Goal: Information Seeking & Learning: Learn about a topic

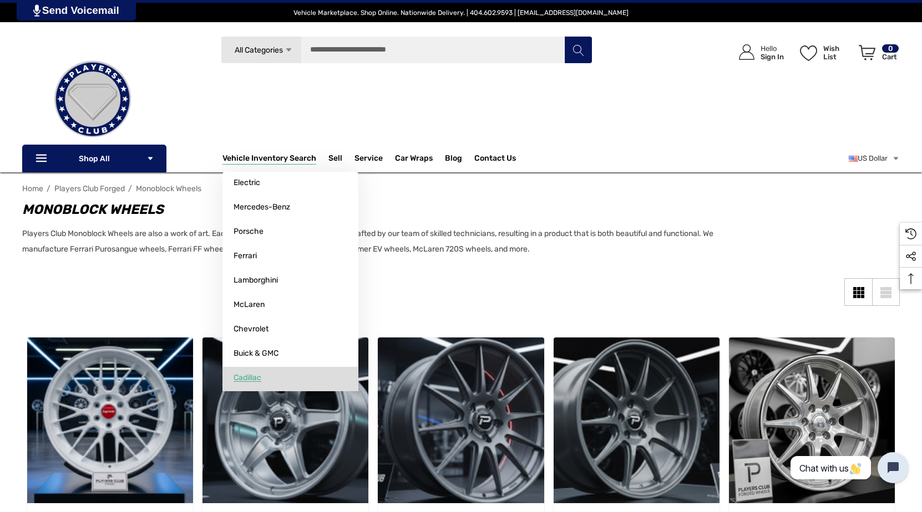
click at [240, 377] on span "Cadillac" at bounding box center [247, 378] width 28 height 10
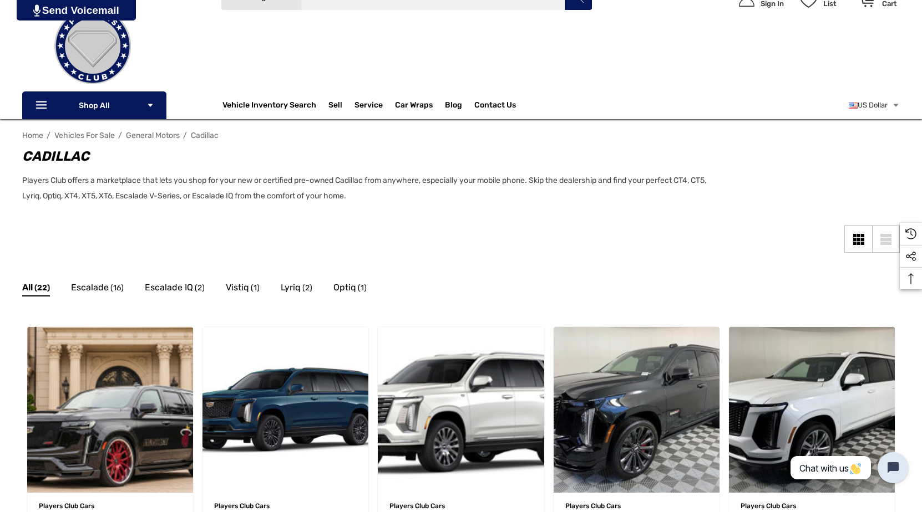
scroll to position [111, 0]
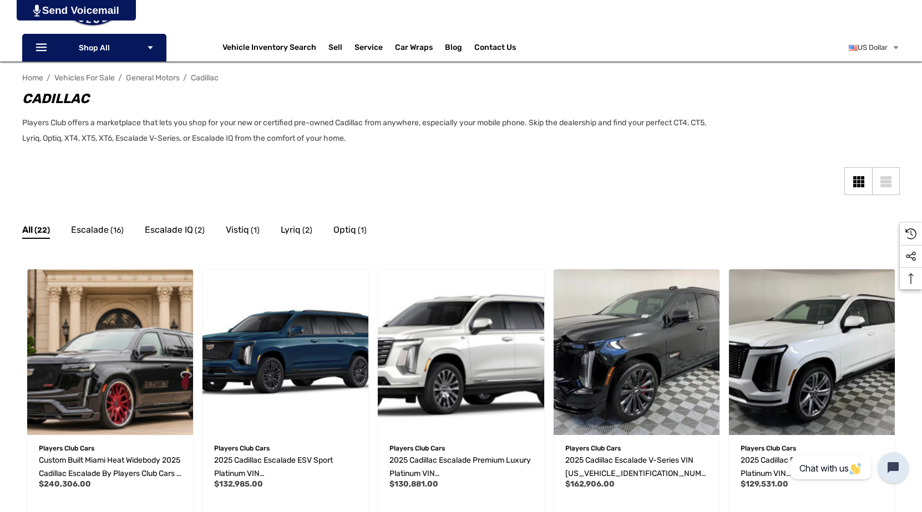
click at [31, 229] on span "All" at bounding box center [27, 230] width 11 height 14
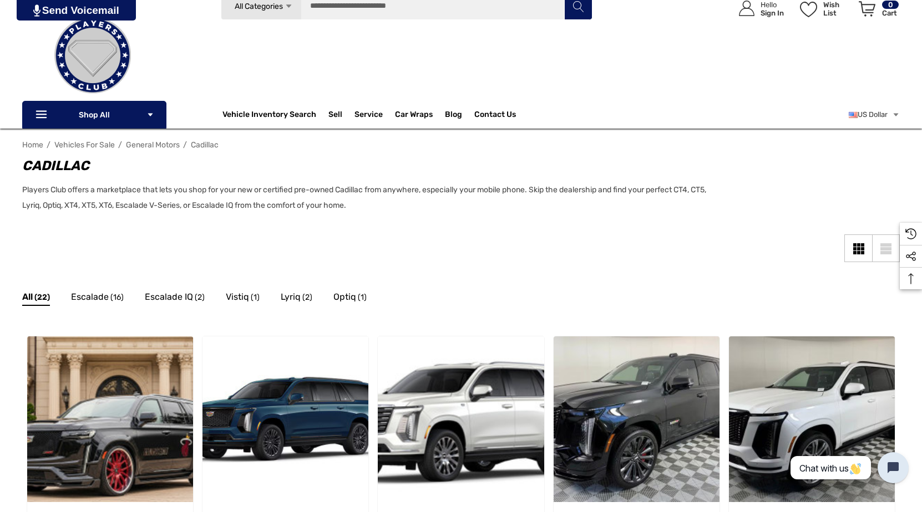
scroll to position [0, 0]
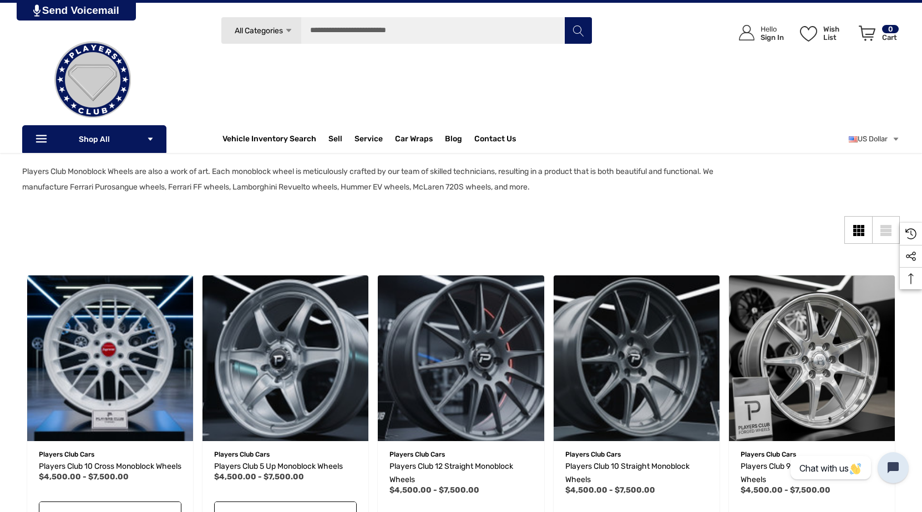
scroll to position [55, 0]
